Goal: Navigation & Orientation: Find specific page/section

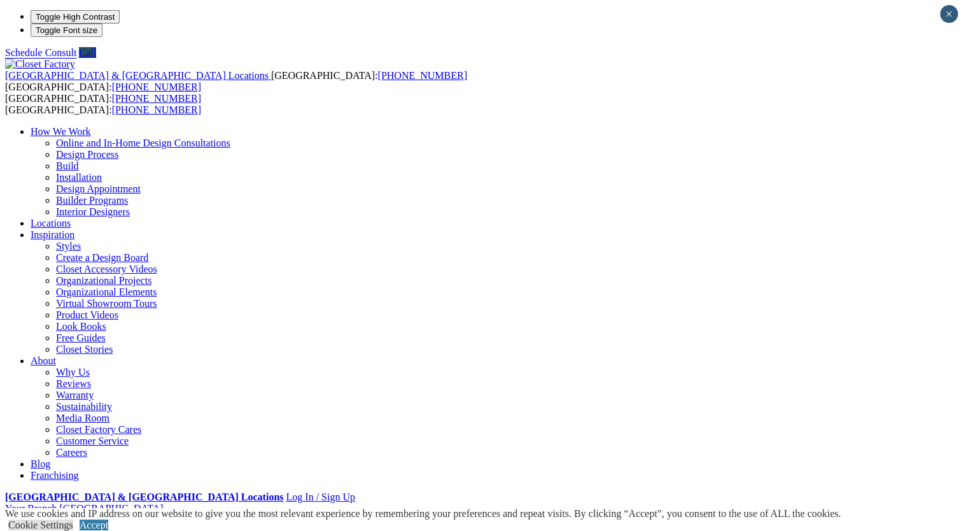
click at [108, 520] on link "Accept" at bounding box center [94, 525] width 29 height 11
